Goal: Find specific page/section: Find specific page/section

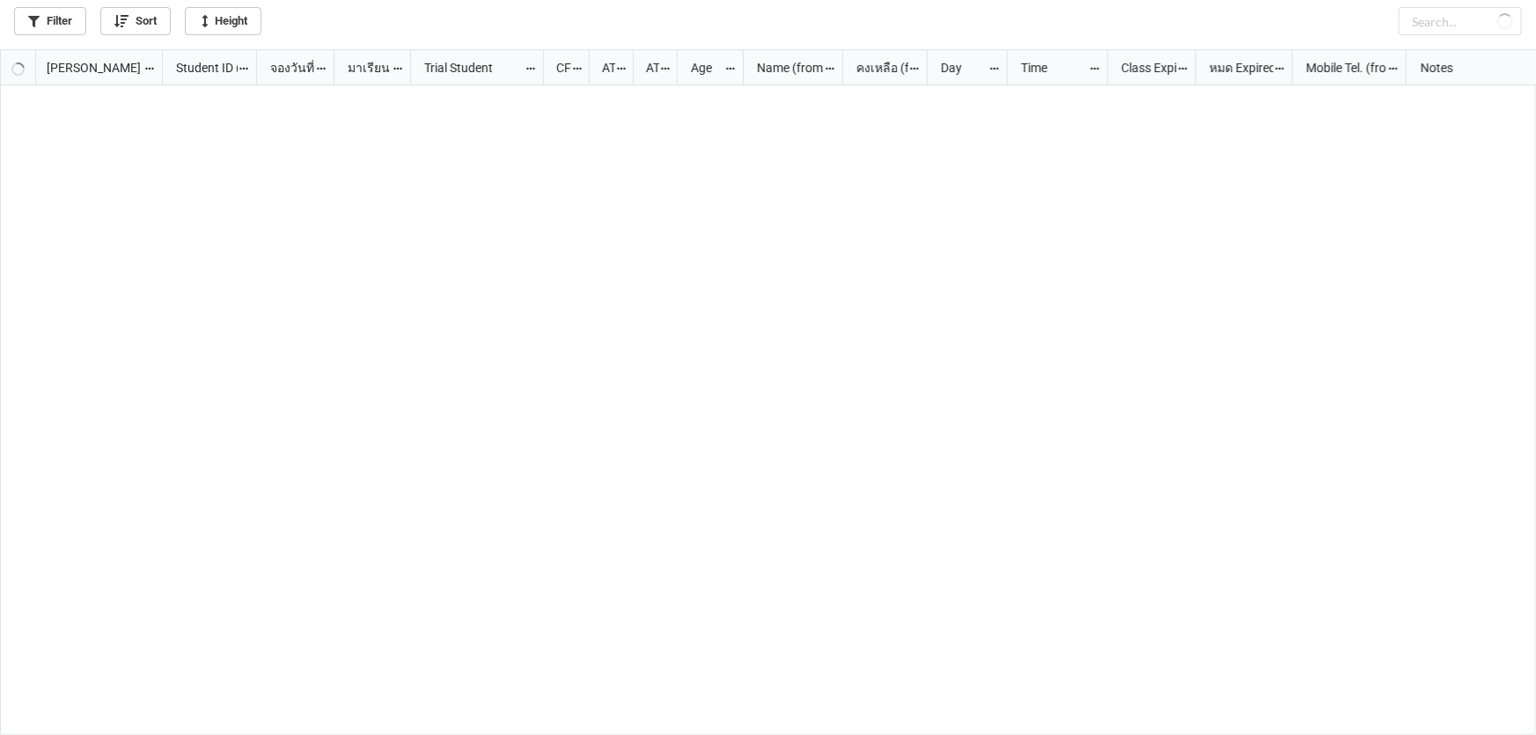
scroll to position [676, 1525]
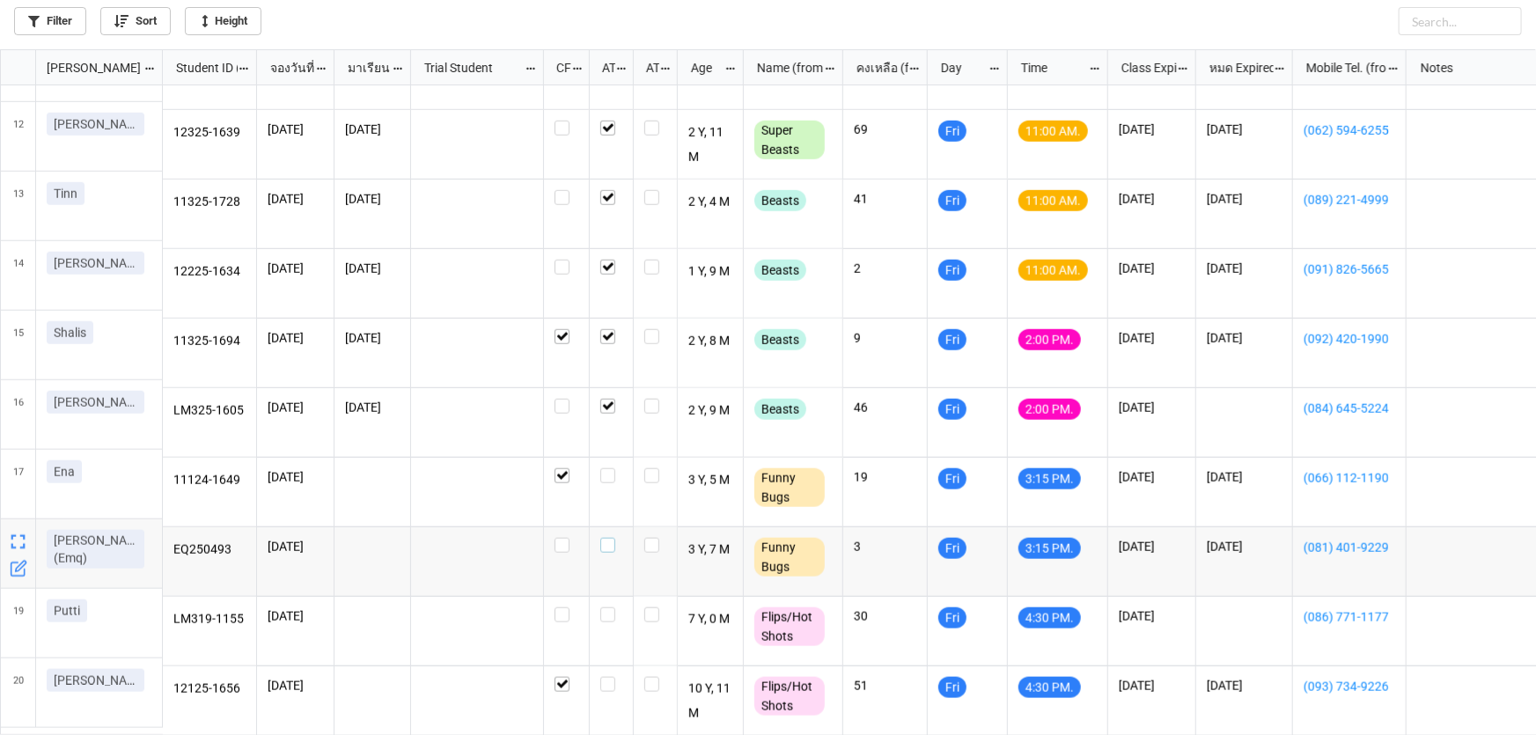
click at [603, 538] on label "grid" at bounding box center [611, 538] width 22 height 0
click at [606, 468] on label "grid" at bounding box center [611, 468] width 22 height 0
